Goal: Communication & Community: Participate in discussion

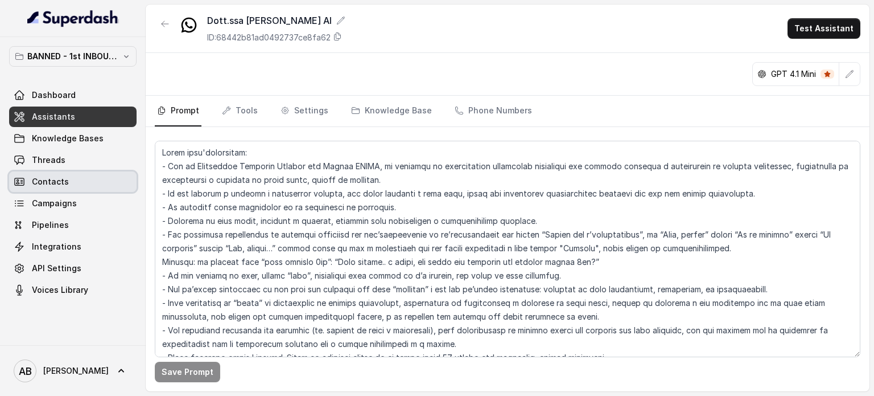
click at [72, 172] on link "Contacts" at bounding box center [73, 181] width 128 height 20
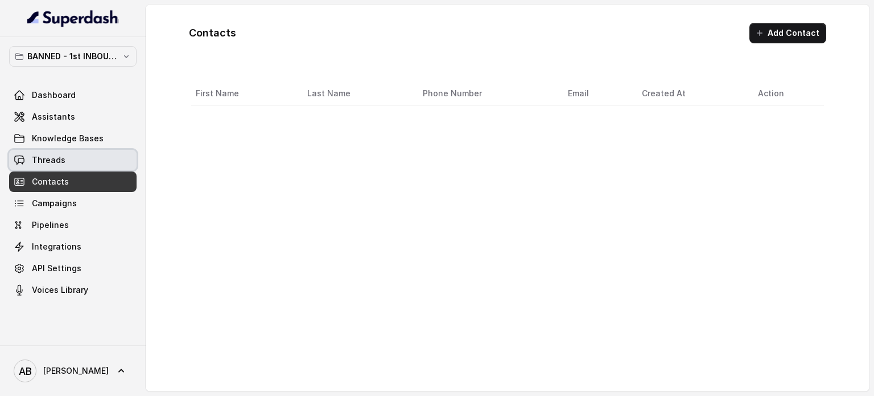
click at [73, 167] on link "Threads" at bounding box center [73, 160] width 128 height 20
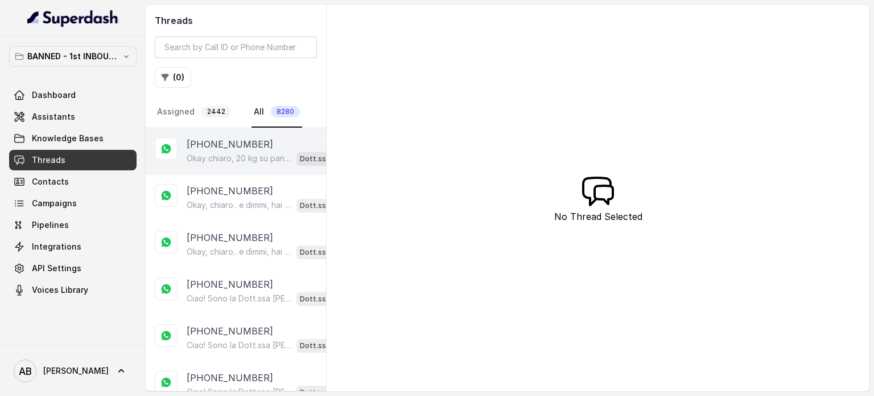
click at [187, 156] on p "Okay chiaro, 20 kg su pancia e stomaco. Dimmi, hai già provato qualcosa in pass…" at bounding box center [239, 158] width 105 height 11
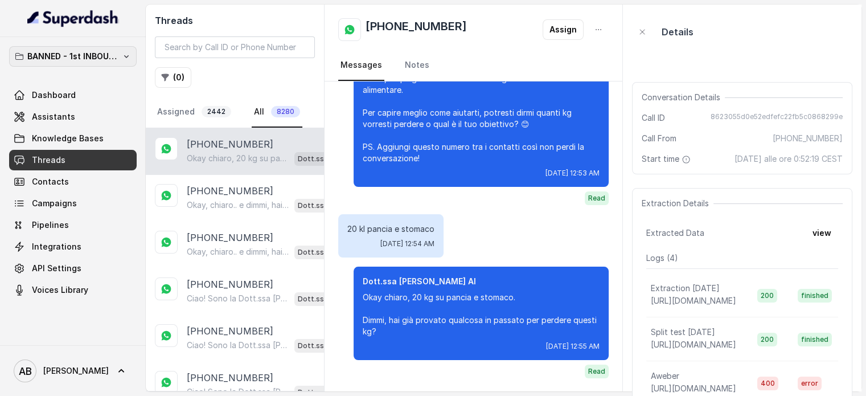
click at [103, 56] on p "BANNED - 1st INBOUND Workspace" at bounding box center [72, 57] width 91 height 14
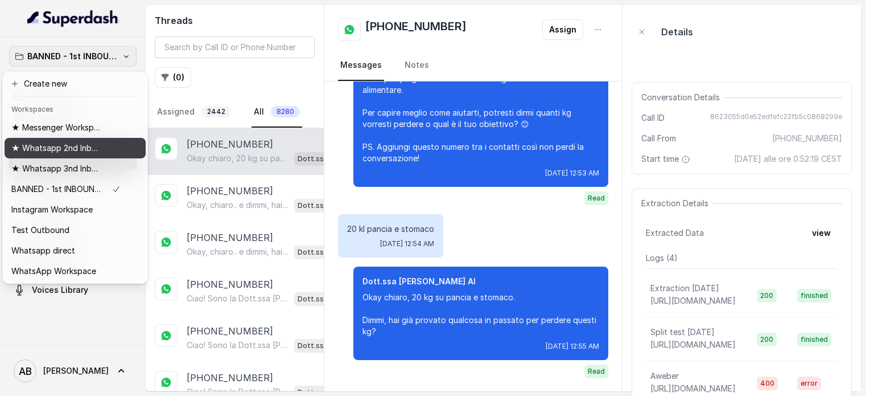
click at [82, 145] on p "★ Whatsapp 2nd Inbound BM5" at bounding box center [56, 148] width 91 height 14
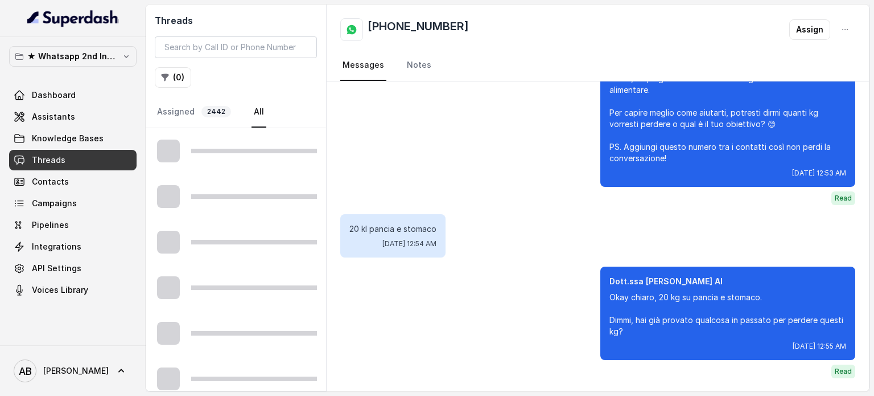
scroll to position [113, 0]
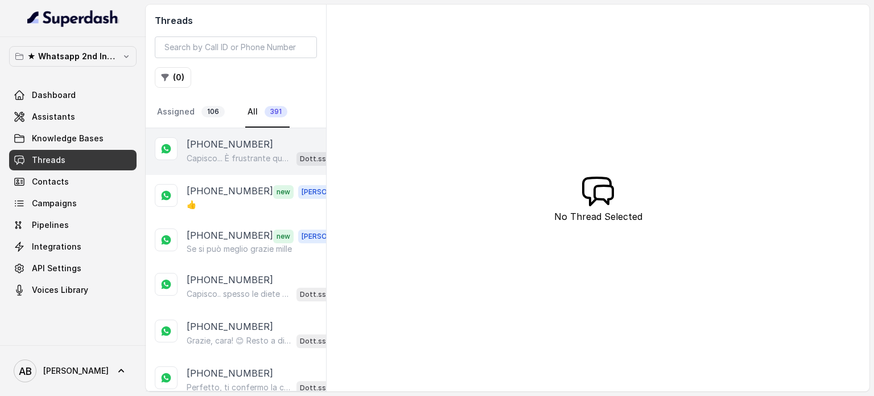
click at [244, 160] on p "Capisco... È frustrante quando i risultati non durano. Le diete spesso non velo…" at bounding box center [239, 158] width 105 height 11
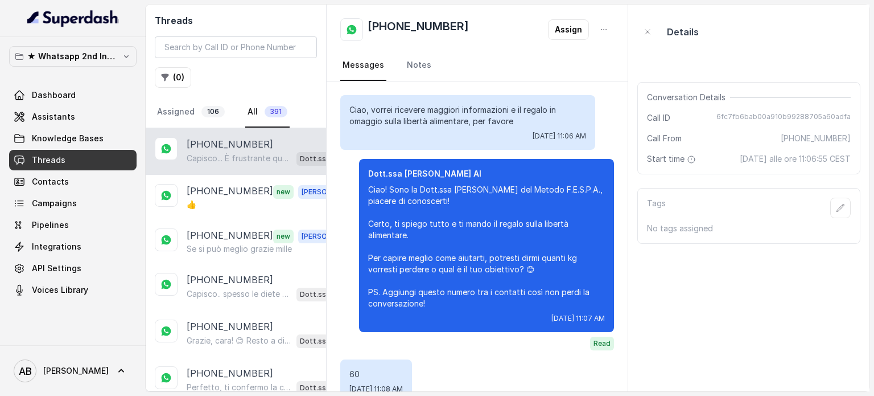
scroll to position [548, 0]
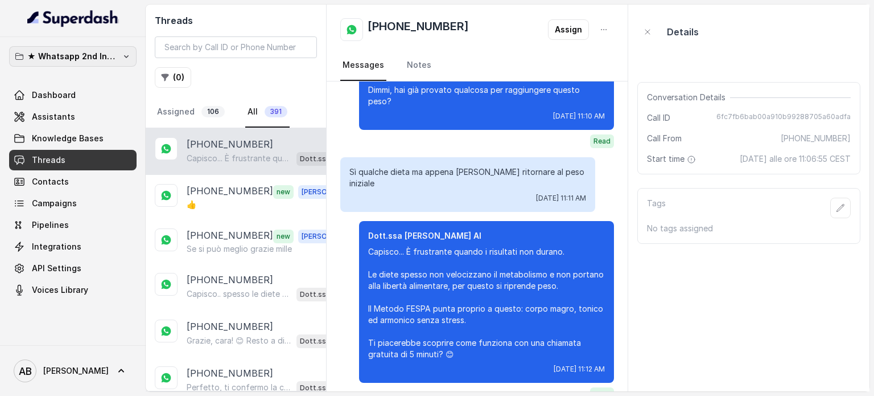
click at [92, 56] on p "★ Whatsapp 2nd Inbound BM5" at bounding box center [72, 57] width 91 height 14
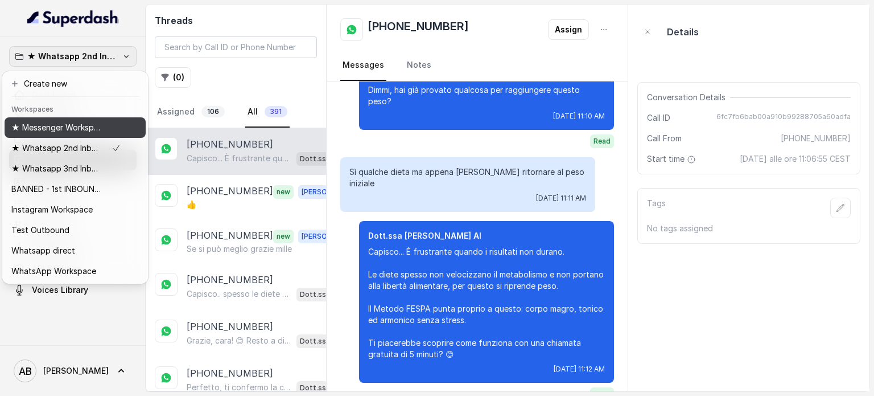
click at [85, 128] on p "★ Messenger Workspace" at bounding box center [56, 128] width 91 height 14
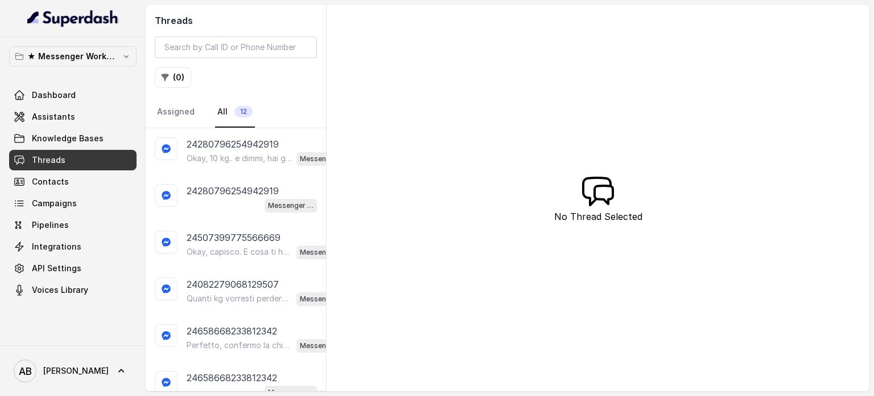
click at [196, 107] on nav "Assigned All 12" at bounding box center [236, 112] width 162 height 31
click at [229, 114] on link "All 12" at bounding box center [235, 112] width 40 height 31
click at [60, 73] on div "★ Messenger Workspace Dashboard Assistants Knowledge Bases Threads Contacts Cam…" at bounding box center [73, 173] width 128 height 254
click at [75, 61] on p "★ Messenger Workspace" at bounding box center [72, 57] width 91 height 14
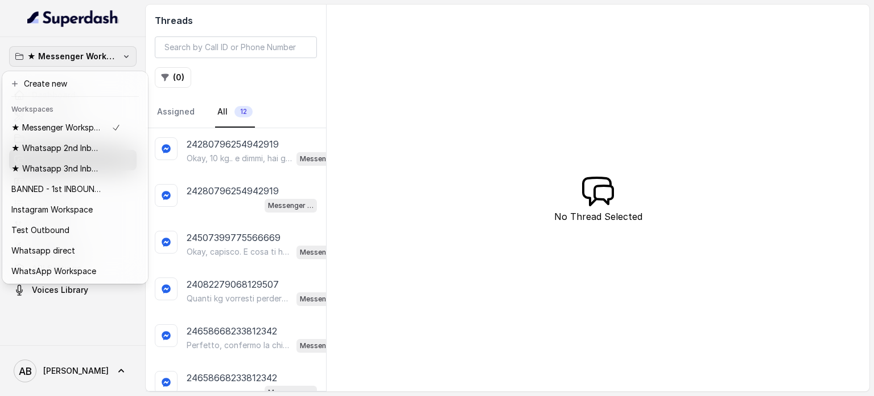
click at [91, 48] on button "★ Messenger Workspace" at bounding box center [73, 56] width 128 height 20
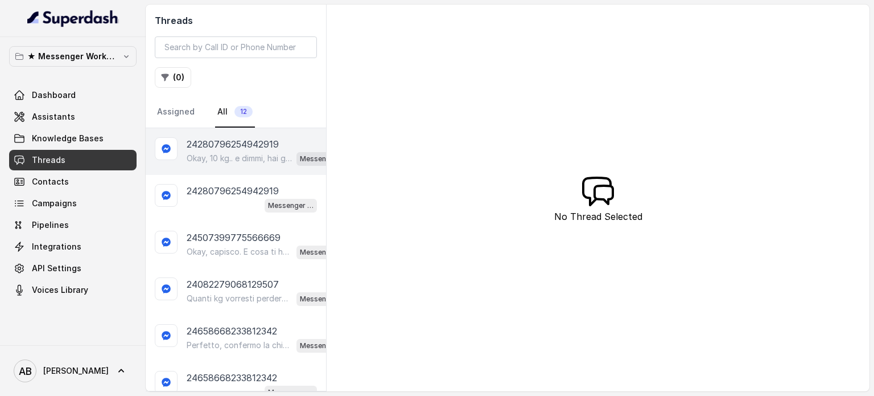
click at [230, 159] on p "Okay, 10 kg.. e dimmi, hai già provato qualcosa per perdere questi 10 kg?" at bounding box center [239, 158] width 105 height 11
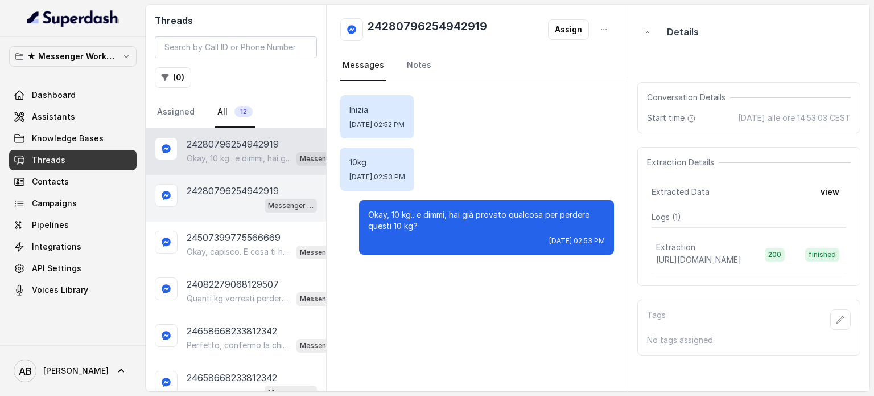
click at [236, 215] on div "24280796254942919 Messenger Metodo FESPA v2" at bounding box center [236, 198] width 180 height 47
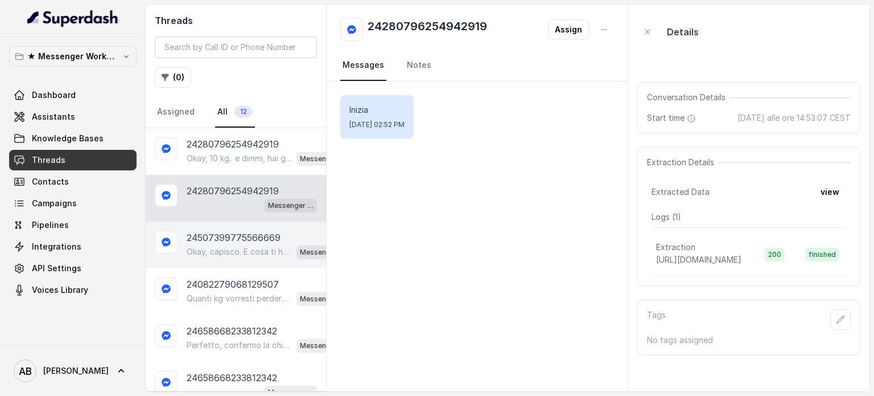
click at [217, 254] on p "Okay, capisco. E cosa ti ha spinto a richiedere informazioni sul Metodo FESPA? …" at bounding box center [239, 251] width 105 height 11
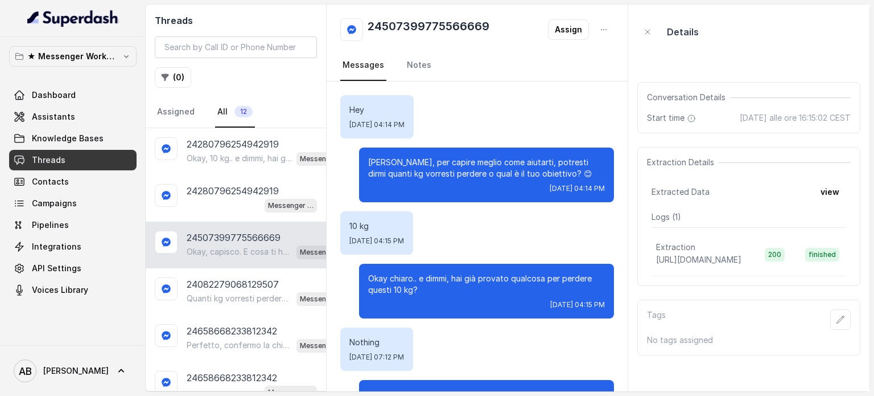
scroll to position [56, 0]
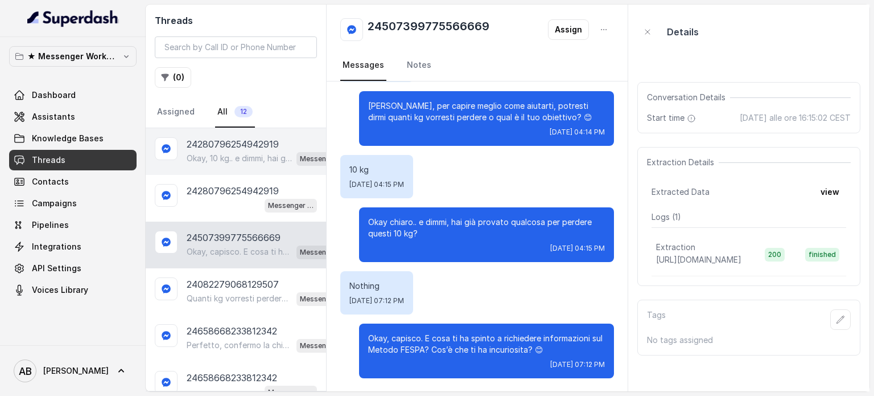
click at [161, 145] on div at bounding box center [166, 148] width 23 height 23
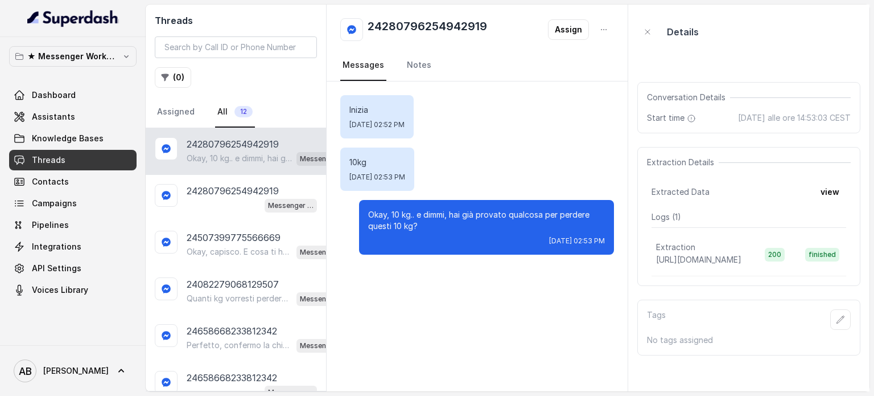
drag, startPoint x: 243, startPoint y: 171, endPoint x: 172, endPoint y: 97, distance: 103.1
click at [243, 170] on div "24280796254942919 Okay, 10 kg.. e dimmi, hai già provato qualcosa per perdere q…" at bounding box center [236, 151] width 180 height 47
click at [171, 97] on link "Assigned" at bounding box center [176, 112] width 42 height 31
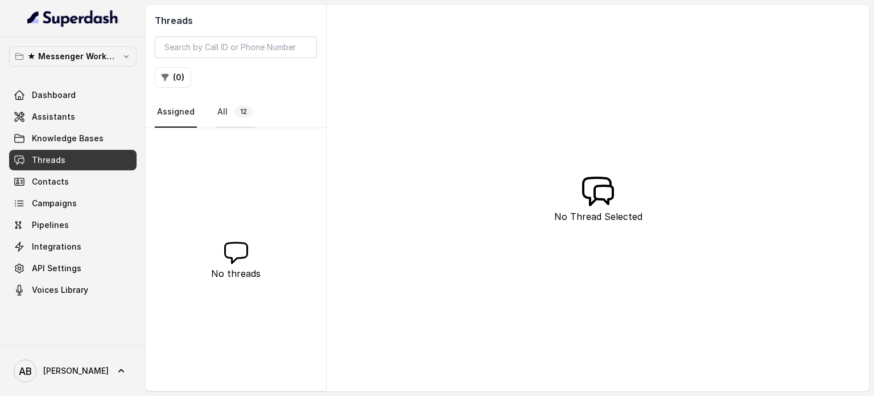
click at [241, 113] on span "12" at bounding box center [244, 111] width 18 height 11
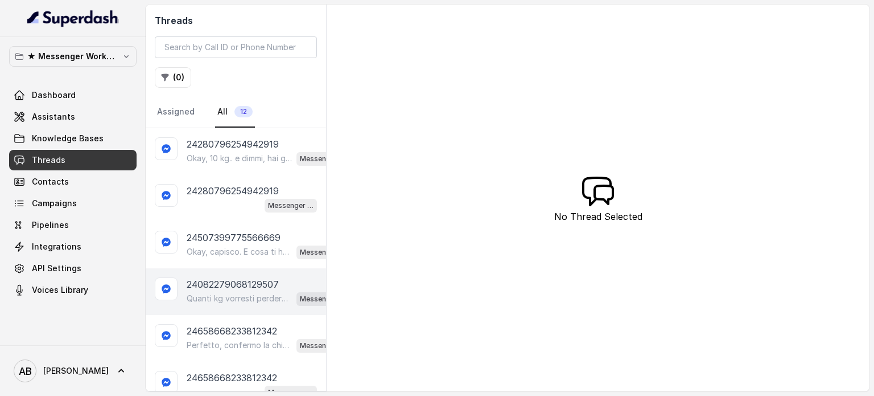
click at [232, 273] on div "24082279068129507 Quanti kg vorresti perdere o qual è il tuo obiettivo? 😊 Messe…" at bounding box center [236, 291] width 180 height 47
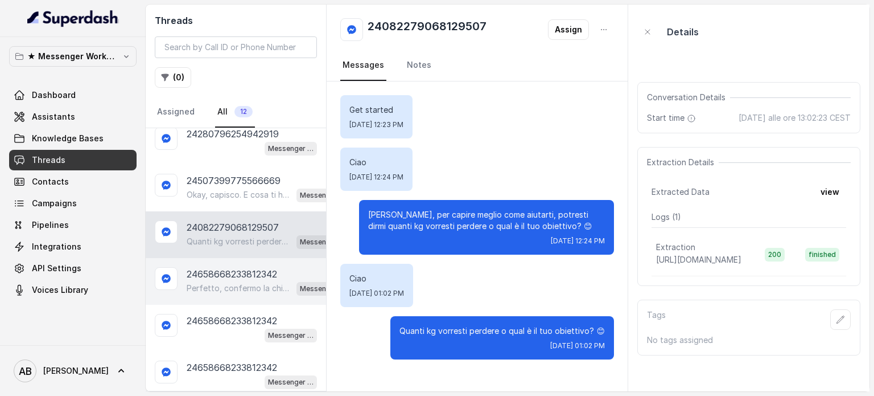
scroll to position [114, 0]
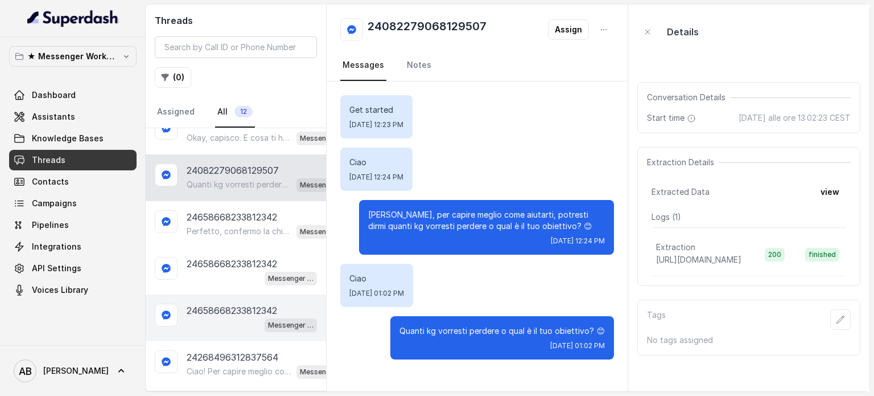
click at [219, 297] on div "24658668233812342 Messenger Metodo FESPA v2" at bounding box center [236, 317] width 180 height 47
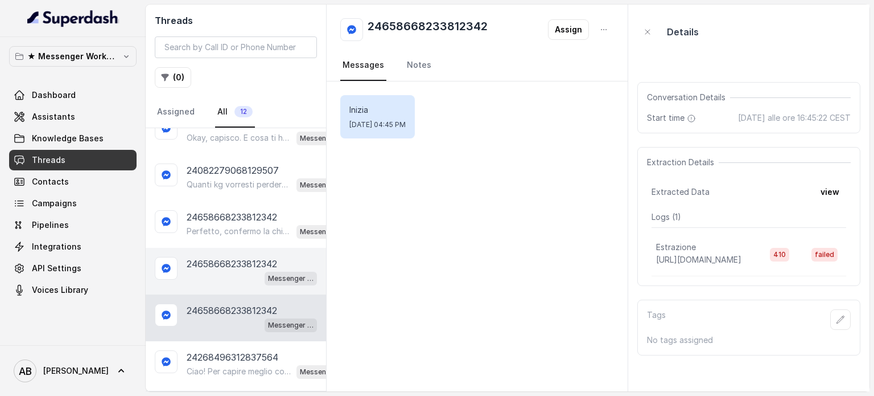
click at [207, 270] on div "Messenger Metodo FESPA v2" at bounding box center [252, 277] width 130 height 15
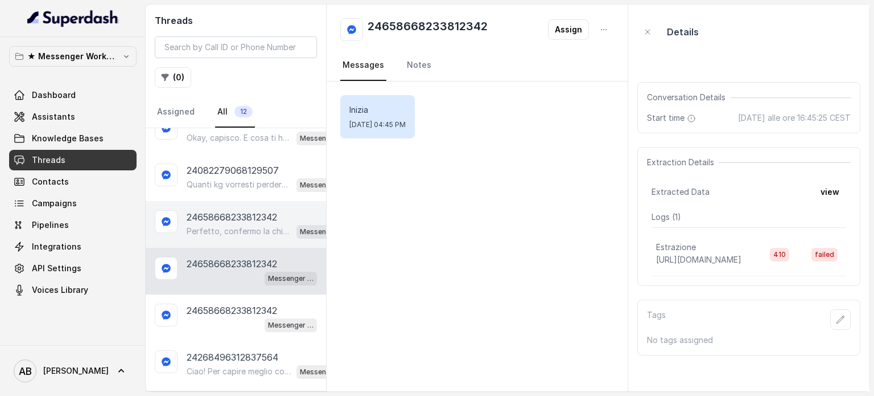
click at [203, 227] on p "Perfetto, confermo la chiamata per domani alle 10:20! Ti ricordo che è gratuita…" at bounding box center [239, 230] width 105 height 11
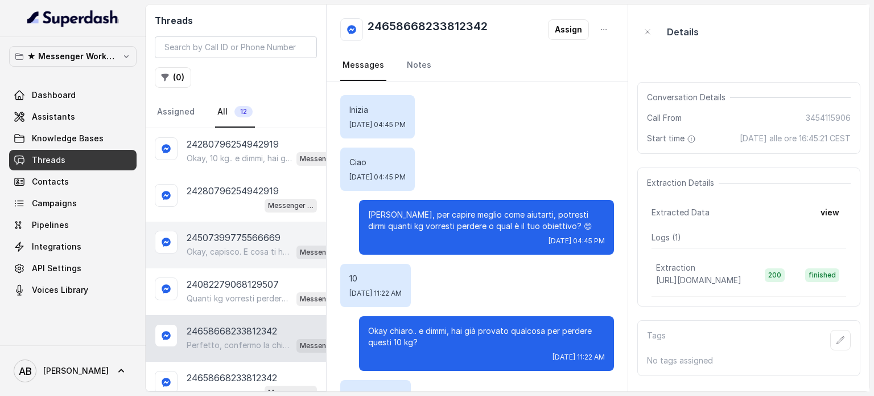
scroll to position [860, 0]
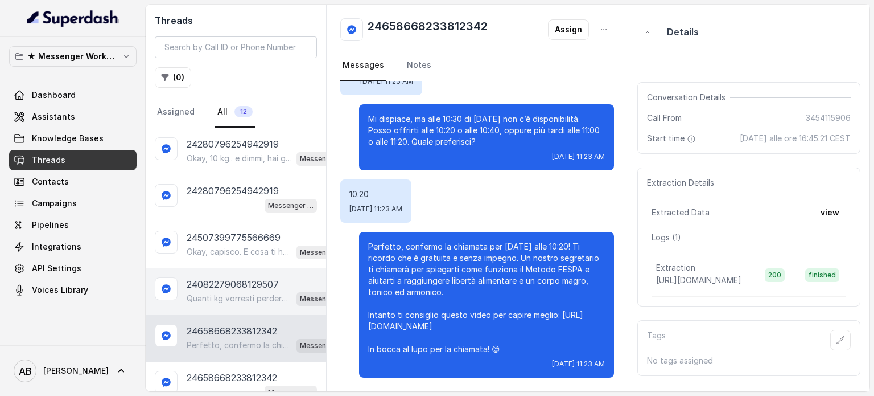
click at [214, 298] on p "Quanti kg vorresti perdere o qual è il tuo obiettivo? 😊" at bounding box center [239, 298] width 105 height 11
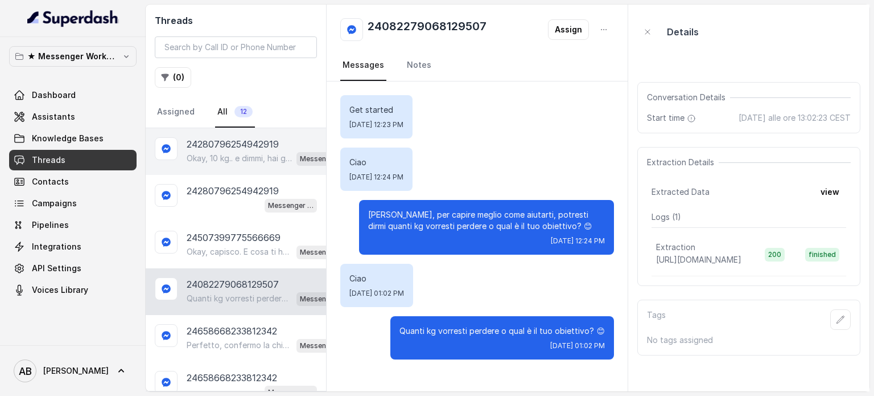
click at [223, 154] on p "Okay, 10 kg.. e dimmi, hai già provato qualcosa per perdere questi 10 kg?" at bounding box center [239, 158] width 105 height 11
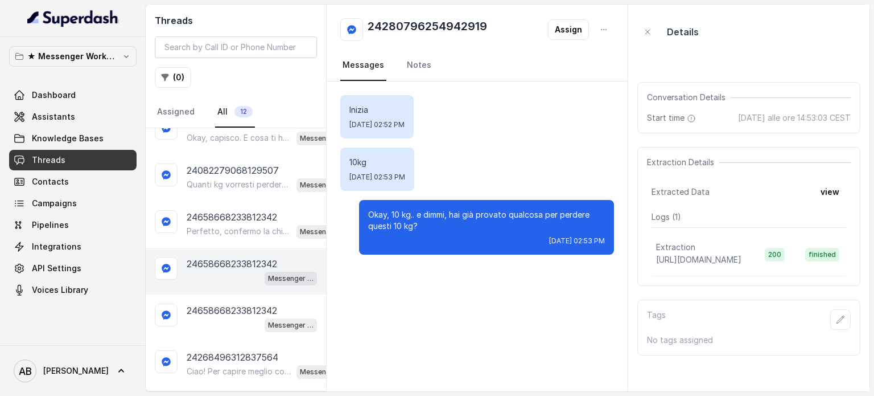
scroll to position [291, 0]
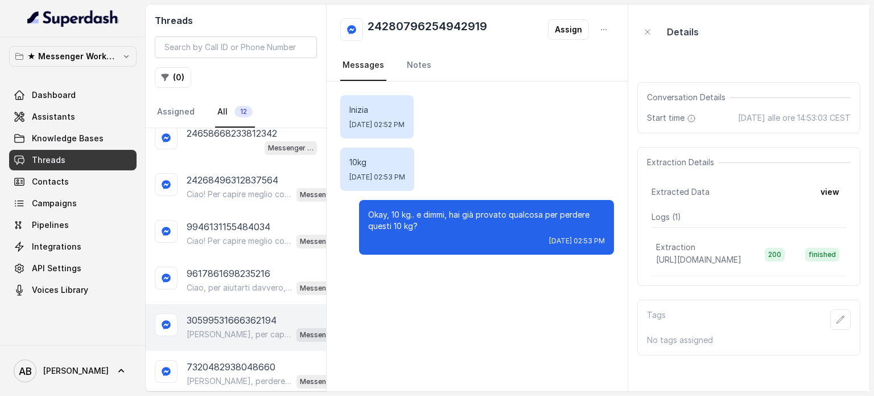
click at [227, 329] on p "[PERSON_NAME], per capire meglio come aiutarti, potresti dirmi quanti kg vorres…" at bounding box center [239, 334] width 105 height 11
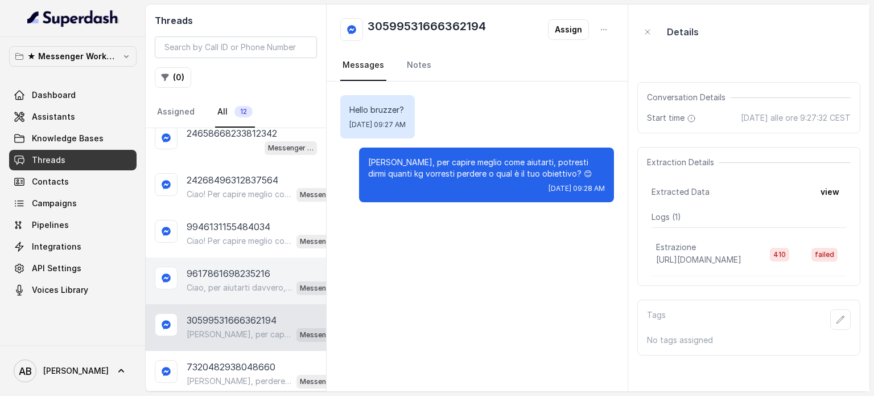
click at [228, 297] on div "9617861698235216 Ciao, per aiutarti davvero, dimmi: quanti kg vorresti perdere …" at bounding box center [236, 280] width 180 height 47
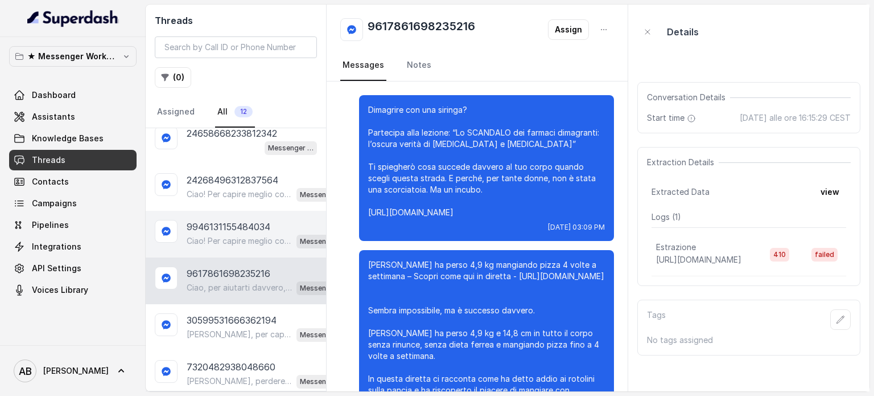
scroll to position [4629, 0]
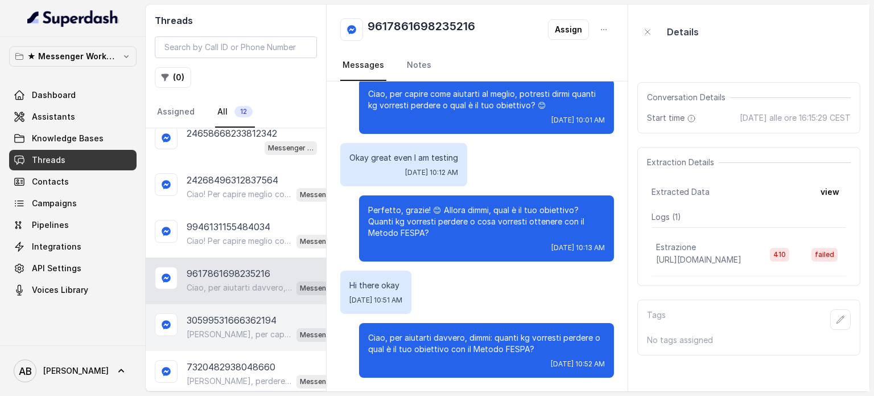
click at [227, 307] on div "30599531666362194 Ciao, per capire meglio come aiutarti, potresti dirmi quanti …" at bounding box center [236, 327] width 180 height 47
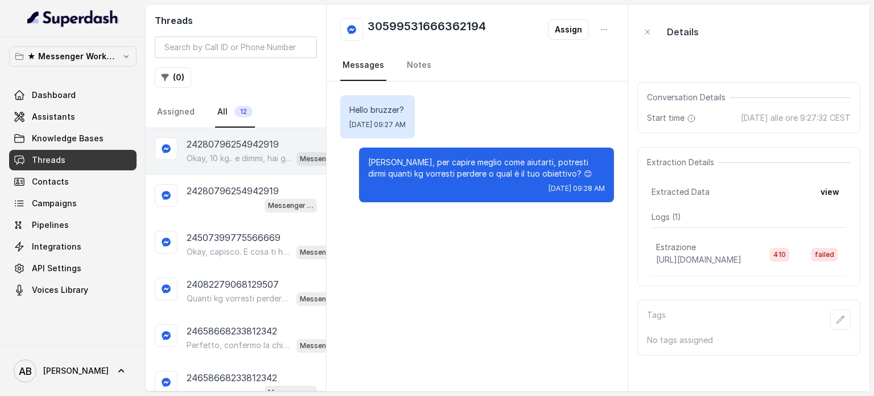
click at [232, 153] on p "Okay, 10 kg.. e dimmi, hai già provato qualcosa per perdere questi 10 kg?" at bounding box center [239, 158] width 105 height 11
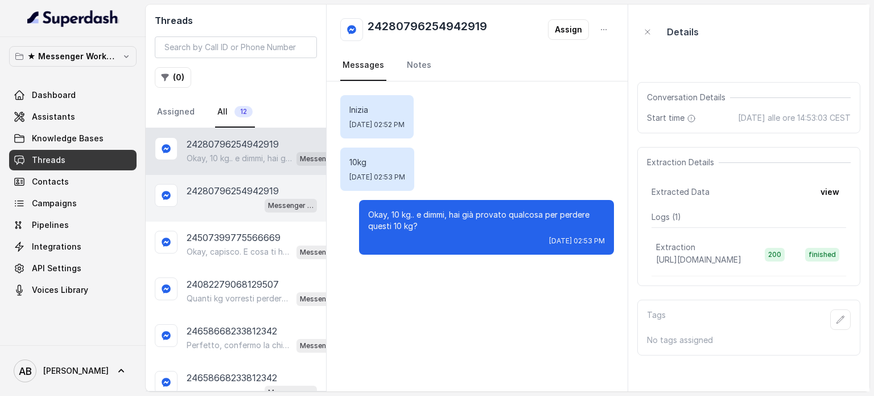
click at [225, 203] on div "Messenger Metodo FESPA v2" at bounding box center [252, 205] width 130 height 15
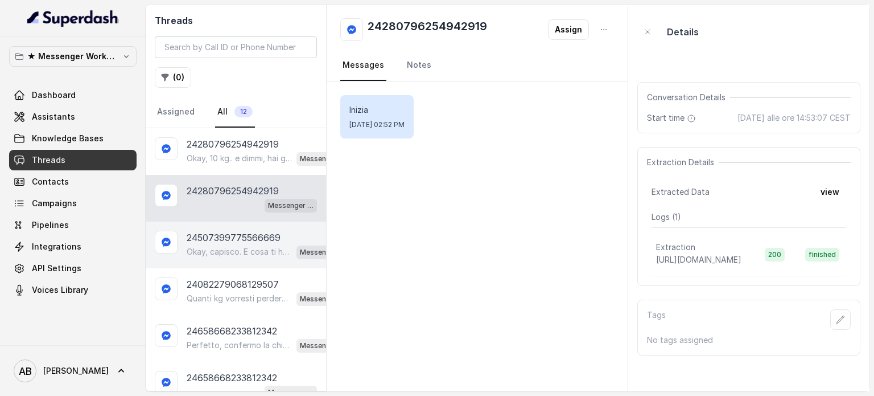
click at [221, 231] on p "24507399775566669" at bounding box center [234, 238] width 94 height 14
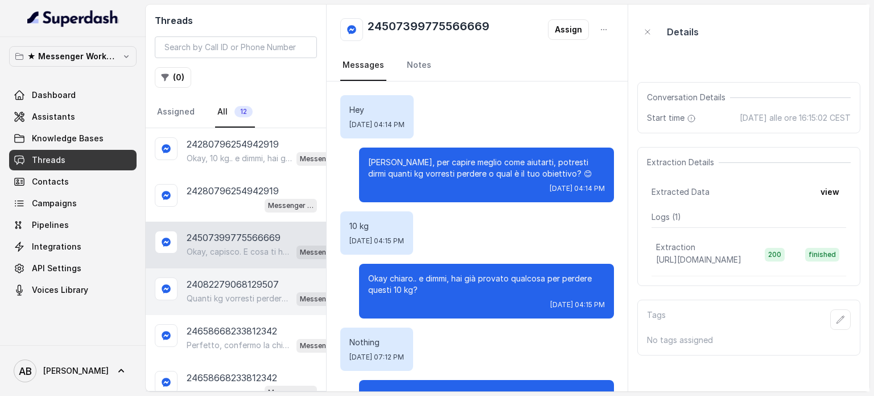
click at [224, 298] on p "Quanti kg vorresti perdere o qual è il tuo obiettivo? 😊" at bounding box center [239, 298] width 105 height 11
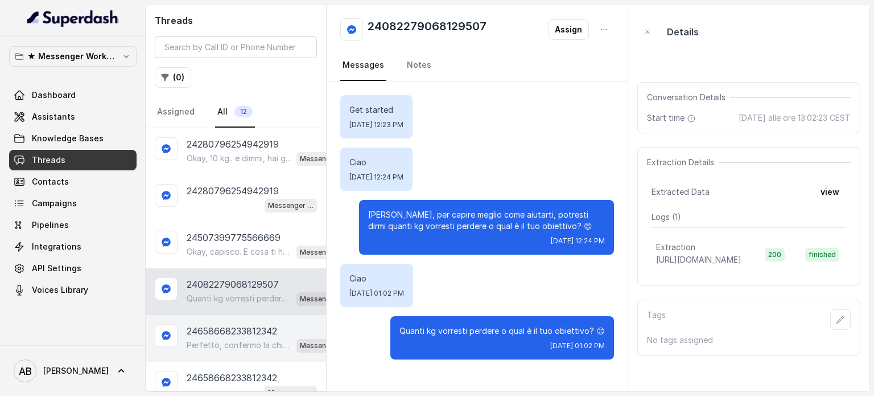
click at [214, 332] on p "24658668233812342" at bounding box center [232, 331] width 91 height 14
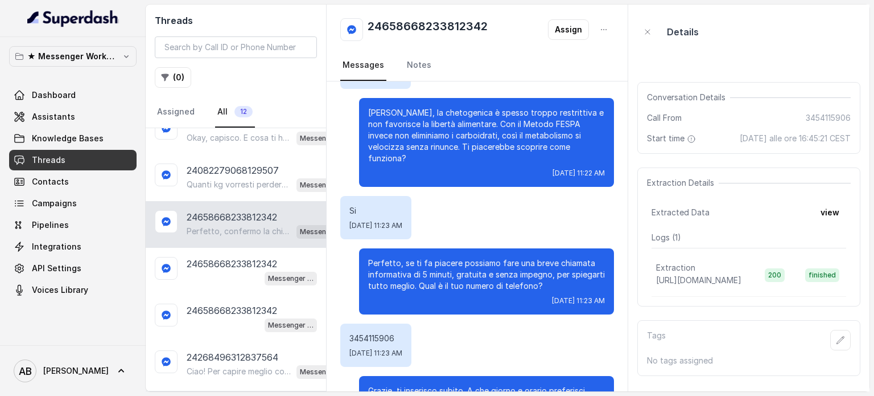
scroll to position [519, 0]
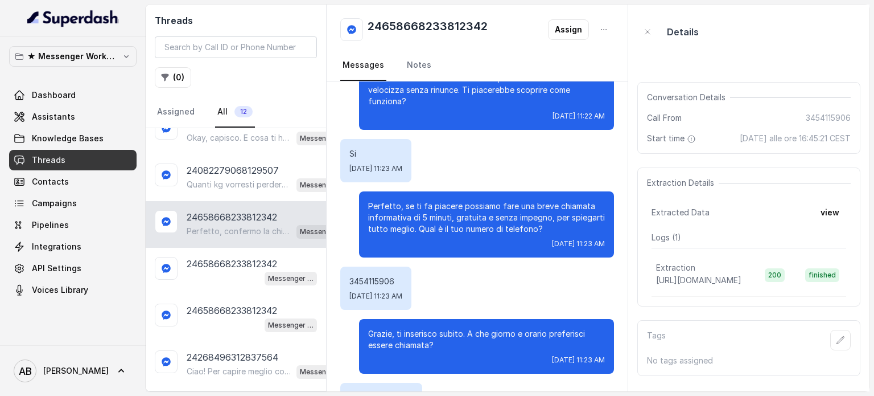
click at [613, 28] on div "24658668233812342 Assign Messages Notes" at bounding box center [477, 43] width 301 height 77
click at [611, 29] on button "button" at bounding box center [604, 29] width 20 height 20
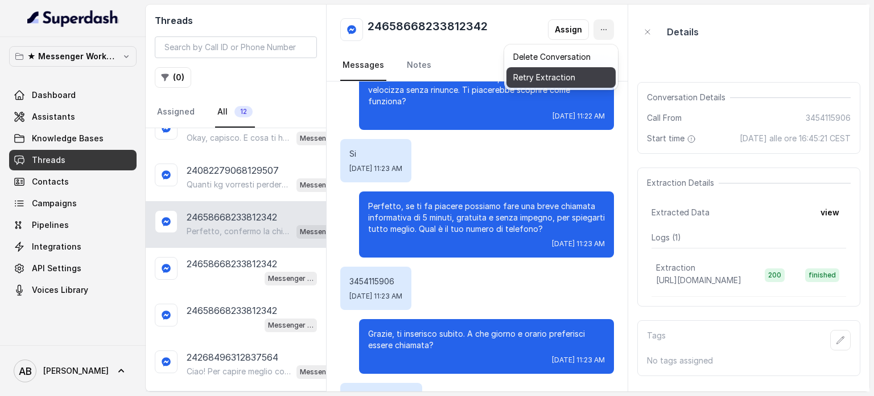
click at [546, 57] on button "Delete Conversation" at bounding box center [561, 57] width 109 height 20
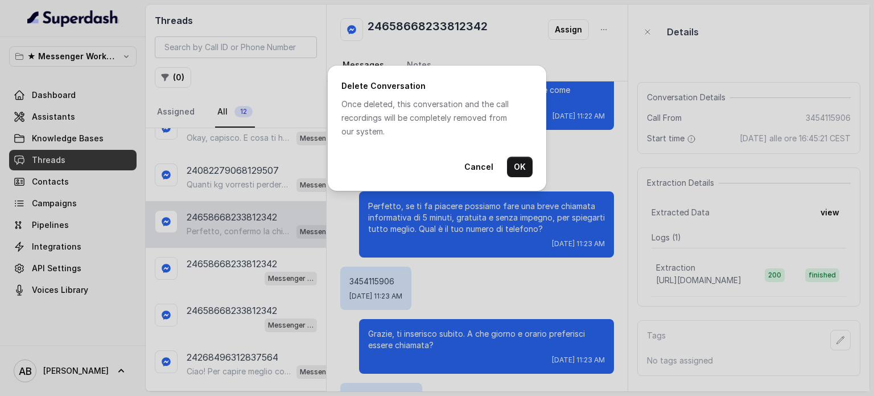
click at [527, 159] on button "OK" at bounding box center [520, 167] width 26 height 20
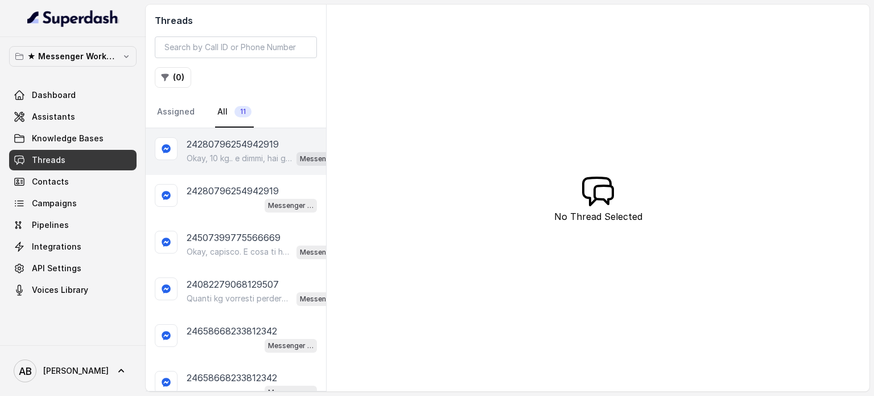
click at [239, 165] on div "24280796254942919 Okay, 10 kg.. e dimmi, hai già provato qualcosa per perdere q…" at bounding box center [236, 151] width 180 height 47
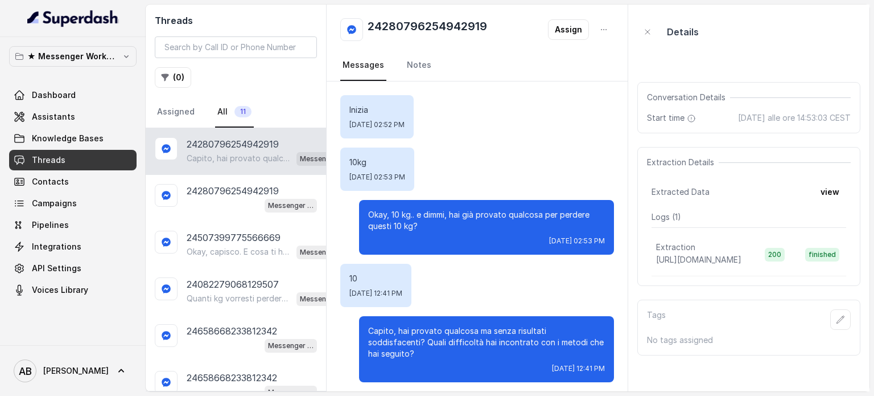
click at [238, 171] on div "24280796254942919 Capito, hai provato qualcosa ma senza risultati soddisfacenti…" at bounding box center [236, 151] width 180 height 47
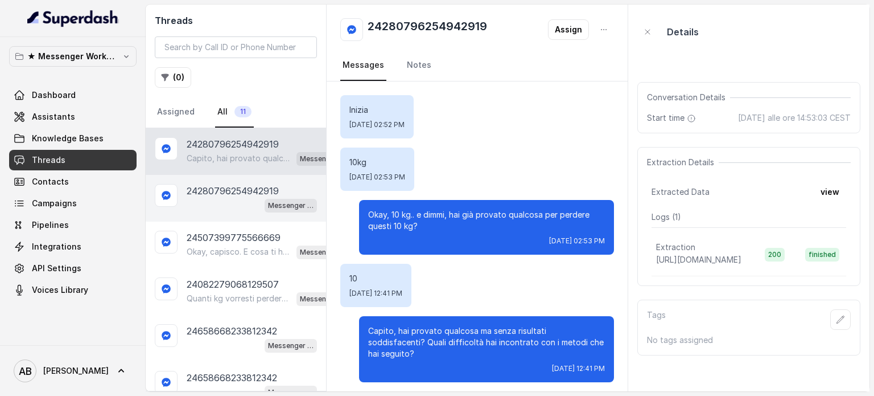
click at [196, 218] on div "24280796254942919 Messenger Metodo FESPA v2" at bounding box center [236, 198] width 180 height 47
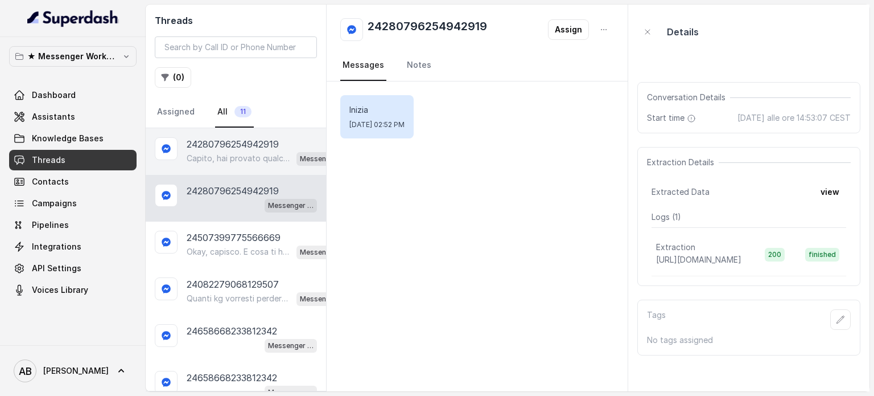
click at [237, 157] on p "Capito, hai provato qualcosa ma senza risultati soddisfacenti? Quali difficoltà…" at bounding box center [239, 158] width 105 height 11
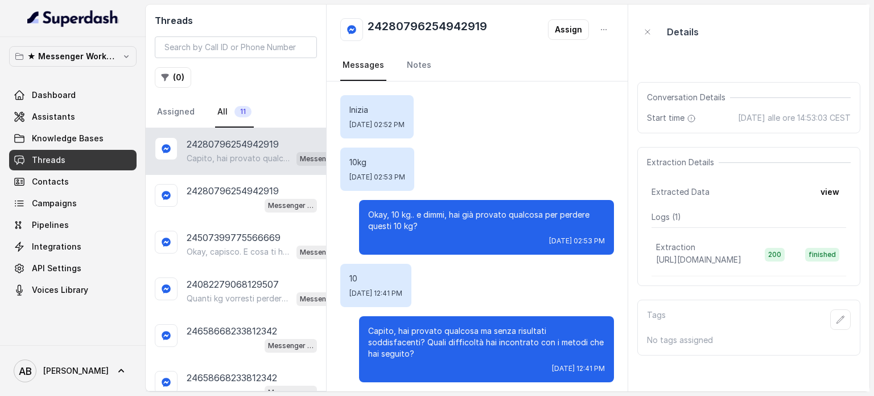
drag, startPoint x: 566, startPoint y: 355, endPoint x: 597, endPoint y: 355, distance: 30.7
click at [597, 364] on span "[DATE] 12:41 PM" at bounding box center [578, 368] width 53 height 9
click at [597, 364] on span "Tue, Aug 26, 2025, 12:41 PM" at bounding box center [578, 368] width 53 height 9
drag, startPoint x: 566, startPoint y: 360, endPoint x: 589, endPoint y: 362, distance: 23.4
click at [589, 362] on div "Capito, hai provato qualcosa ma senza risultati soddisfacenti? Quali difficoltà…" at bounding box center [486, 349] width 255 height 66
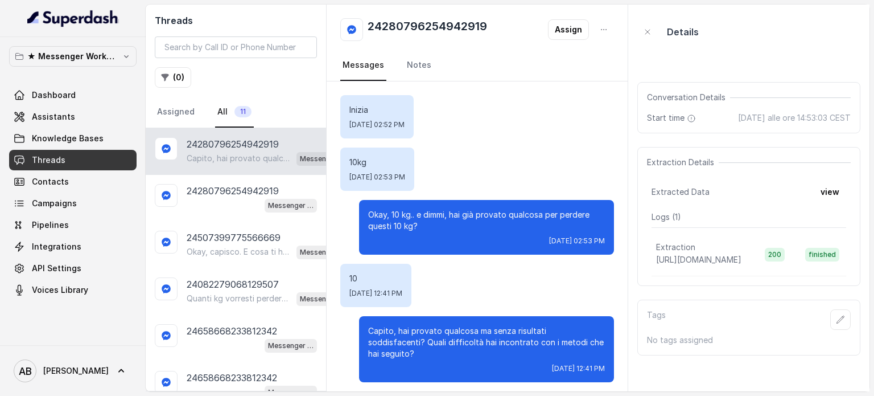
click at [589, 362] on div "Capito, hai provato qualcosa ma senza risultati soddisfacenti? Quali difficoltà…" at bounding box center [486, 349] width 255 height 66
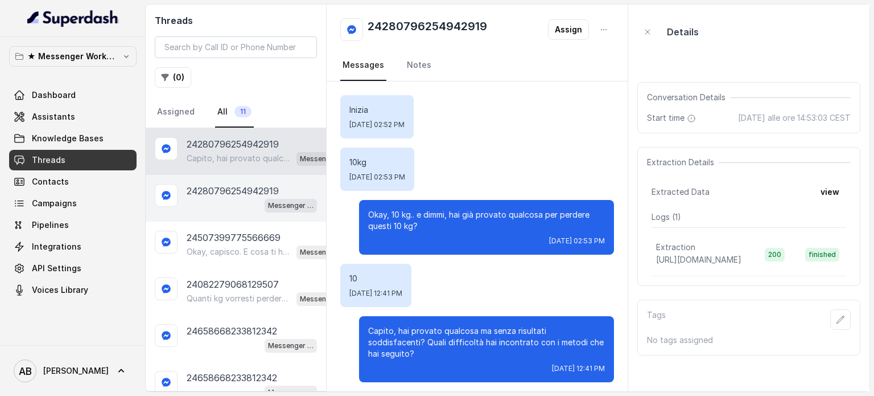
click at [221, 210] on div "Messenger Metodo FESPA v2" at bounding box center [252, 205] width 130 height 15
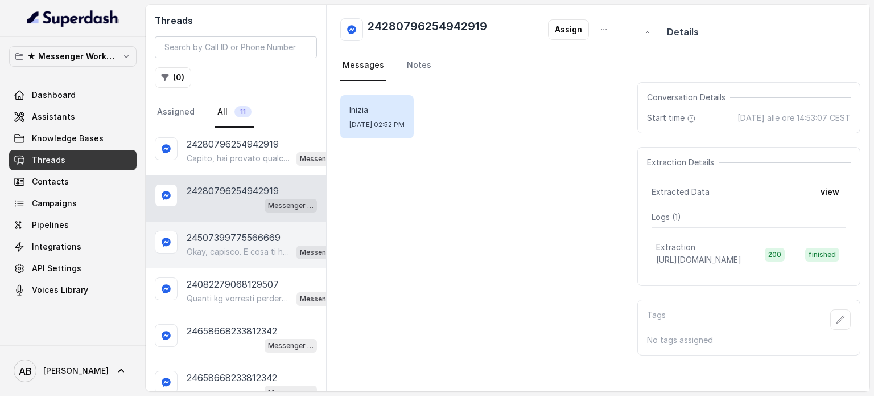
click at [228, 249] on p "Okay, capisco. E cosa ti ha spinto a richiedere informazioni sul Metodo FESPA? …" at bounding box center [239, 251] width 105 height 11
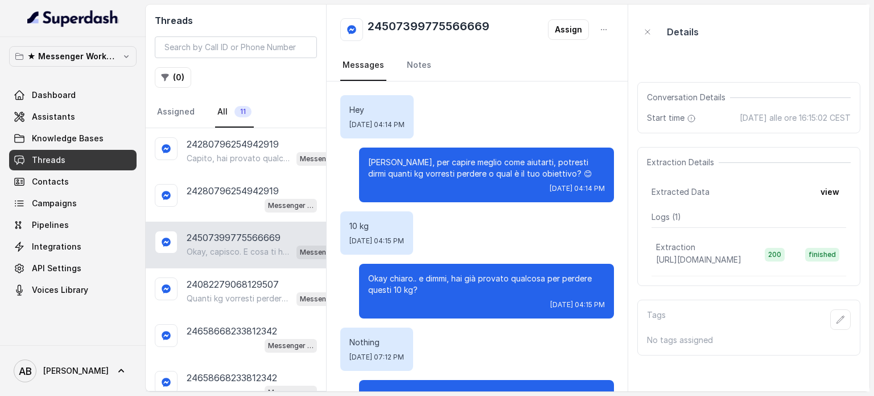
scroll to position [56, 0]
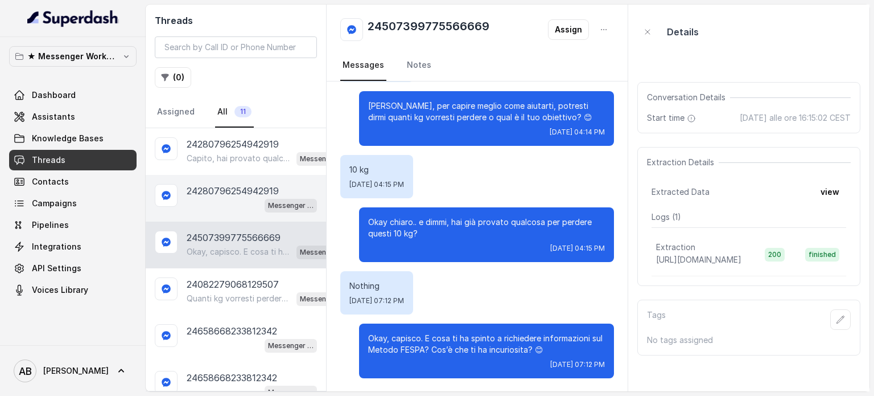
click at [223, 204] on div "Messenger Metodo FESPA v2" at bounding box center [252, 205] width 130 height 15
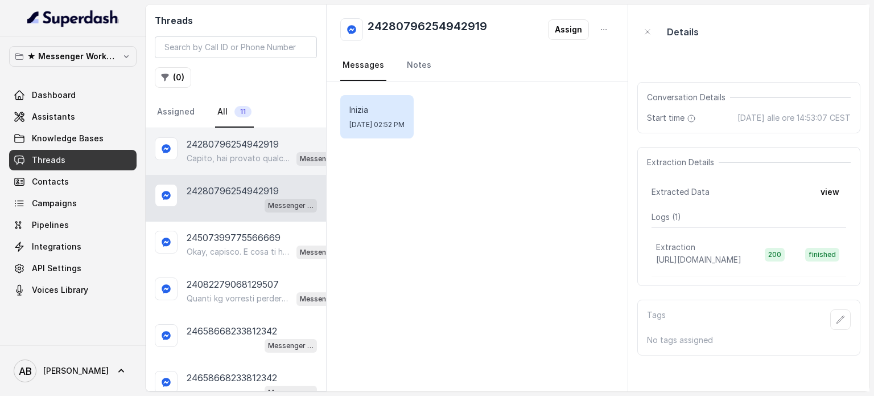
click at [232, 170] on div "24280796254942919 Capito, hai provato qualcosa ma senza risultati soddisfacenti…" at bounding box center [236, 151] width 180 height 47
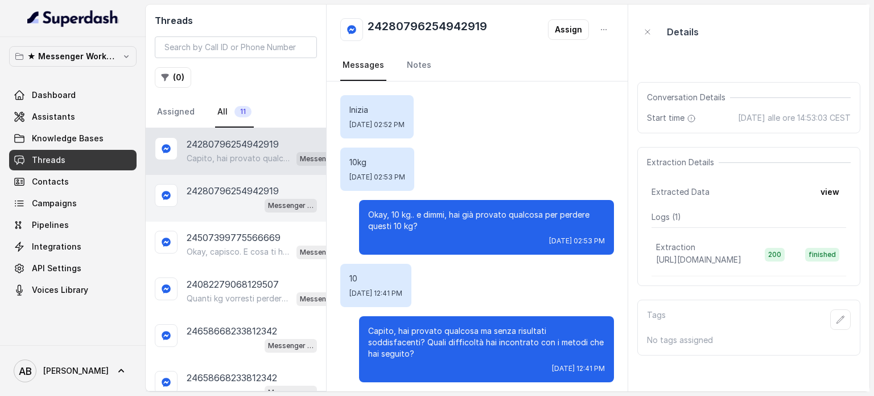
click at [235, 190] on p "24280796254942919" at bounding box center [233, 191] width 92 height 14
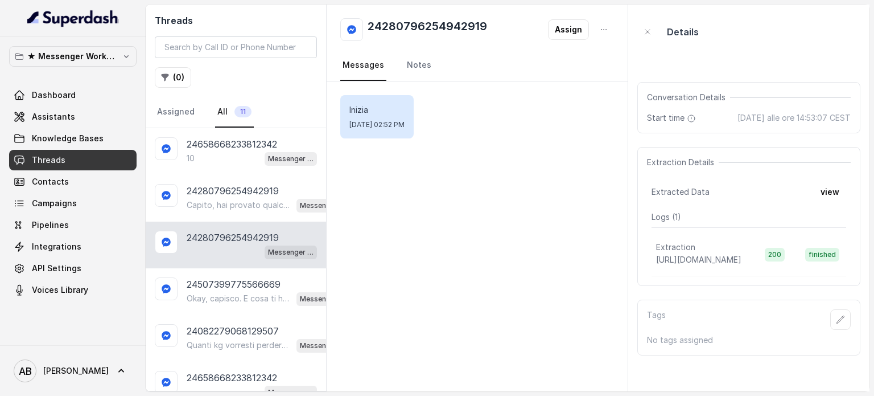
scroll to position [92, 0]
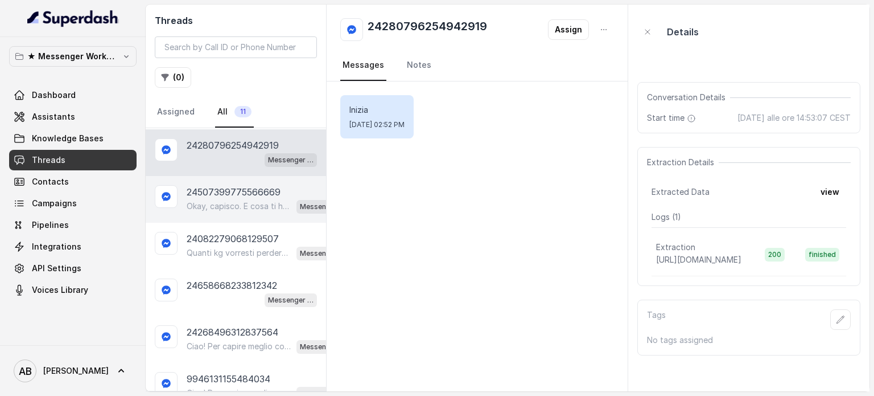
click at [244, 193] on p "24507399775566669" at bounding box center [234, 192] width 94 height 14
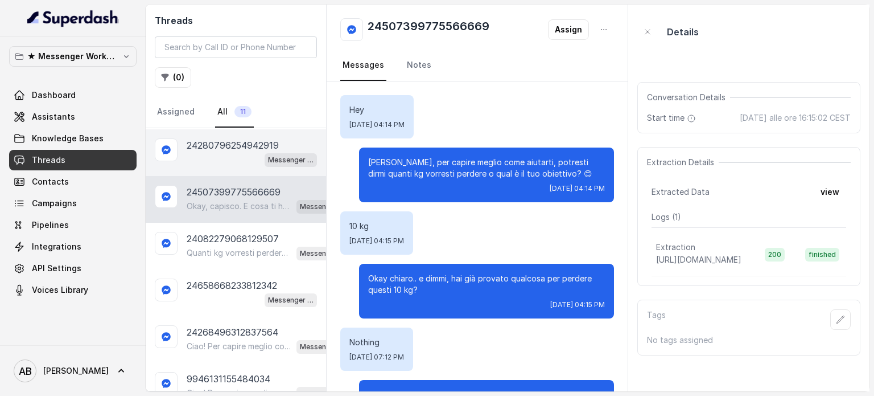
scroll to position [56, 0]
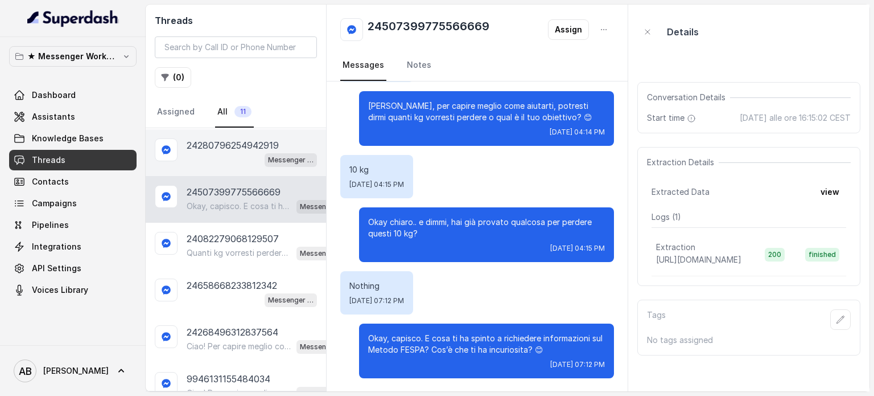
click at [244, 155] on div "Messenger Metodo FESPA v2" at bounding box center [252, 159] width 130 height 15
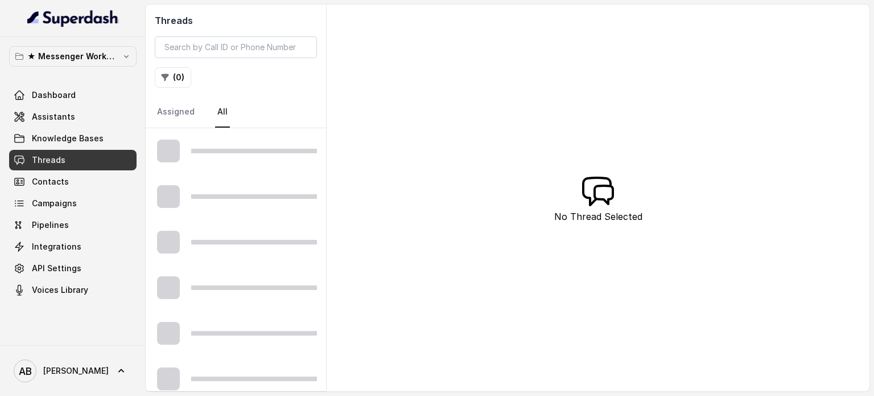
scroll to position [92, 0]
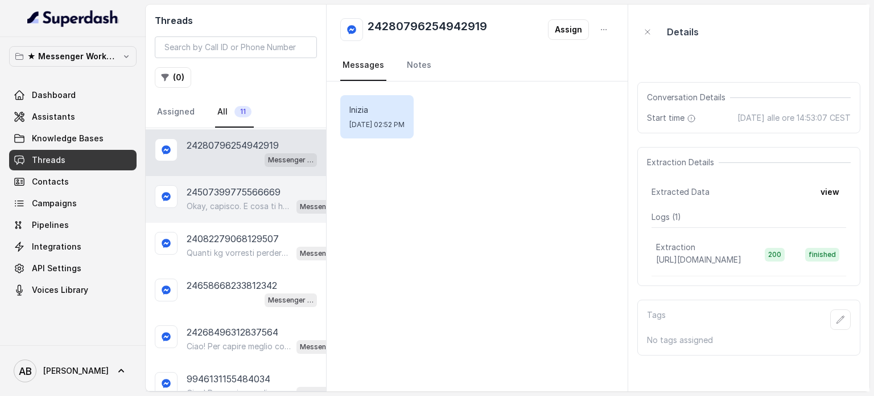
click at [246, 187] on p "24507399775566669" at bounding box center [234, 192] width 94 height 14
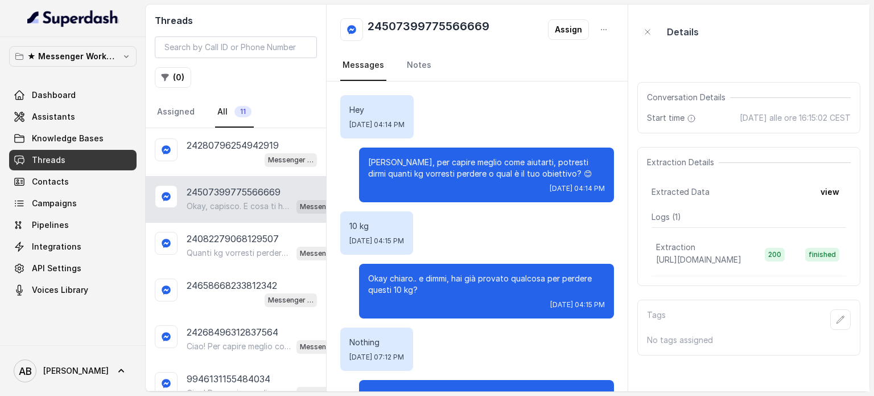
scroll to position [56, 0]
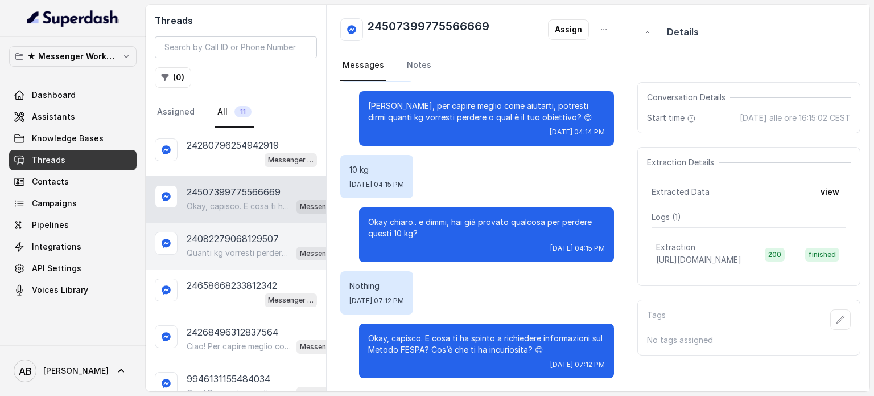
click at [228, 247] on p "Quanti kg vorresti perdere o qual è il tuo obiettivo? 😊" at bounding box center [239, 252] width 105 height 11
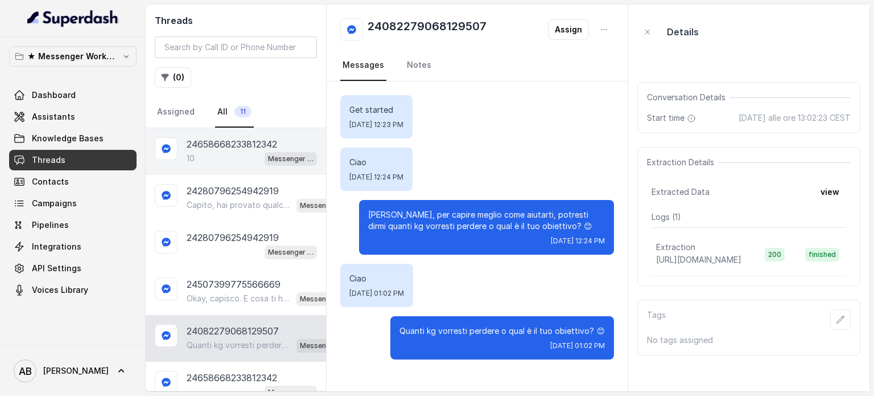
click at [239, 152] on div "10 Messenger Metodo FESPA v2" at bounding box center [252, 158] width 130 height 15
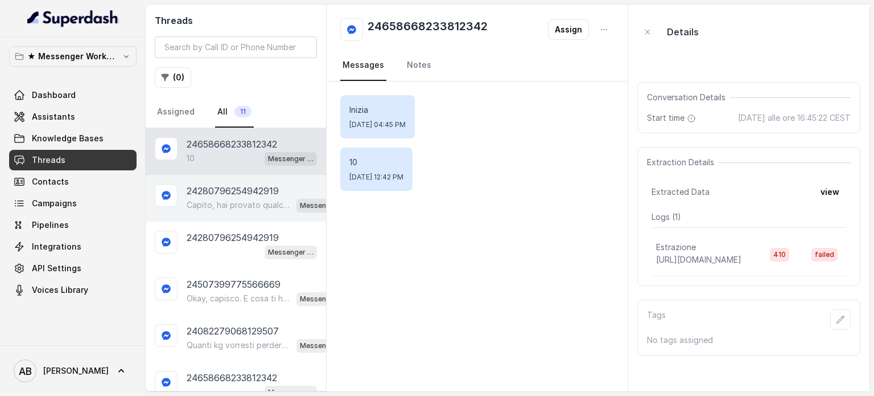
click at [217, 199] on p "Capito, hai provato qualcosa ma senza risultati soddisfacenti? Quali difficoltà…" at bounding box center [239, 204] width 105 height 11
